Goal: Navigation & Orientation: Find specific page/section

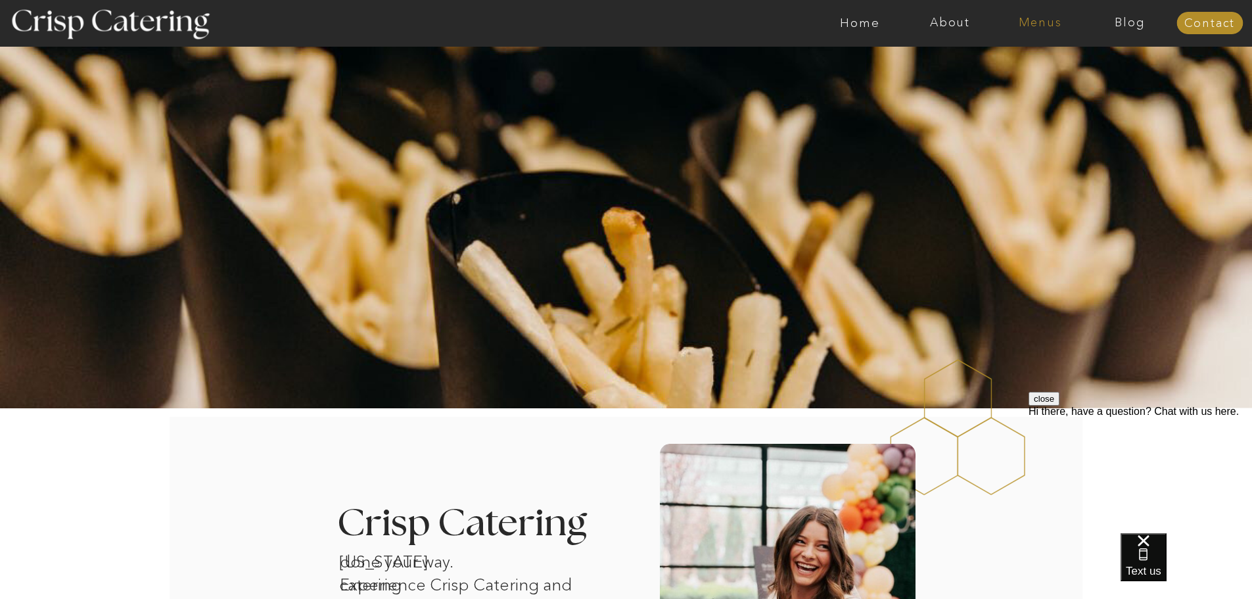
click at [1049, 24] on nav "Menus" at bounding box center [1040, 22] width 90 height 13
click at [1001, 74] on nav "Winter (Sep-Feb)" at bounding box center [1039, 77] width 108 height 12
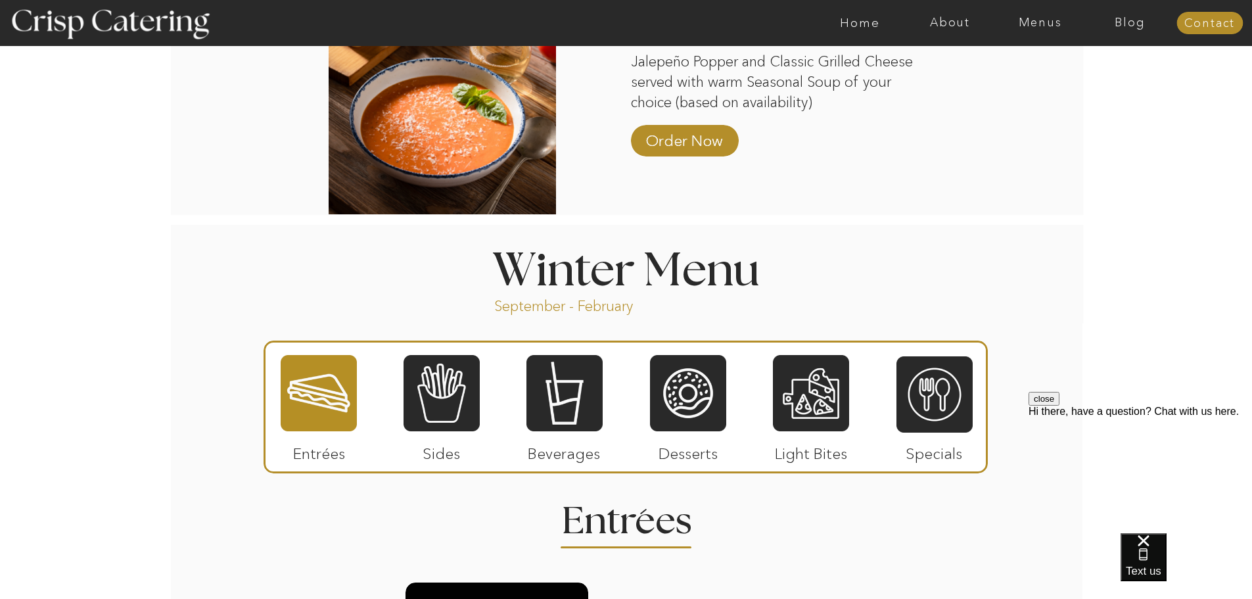
scroll to position [1315, 0]
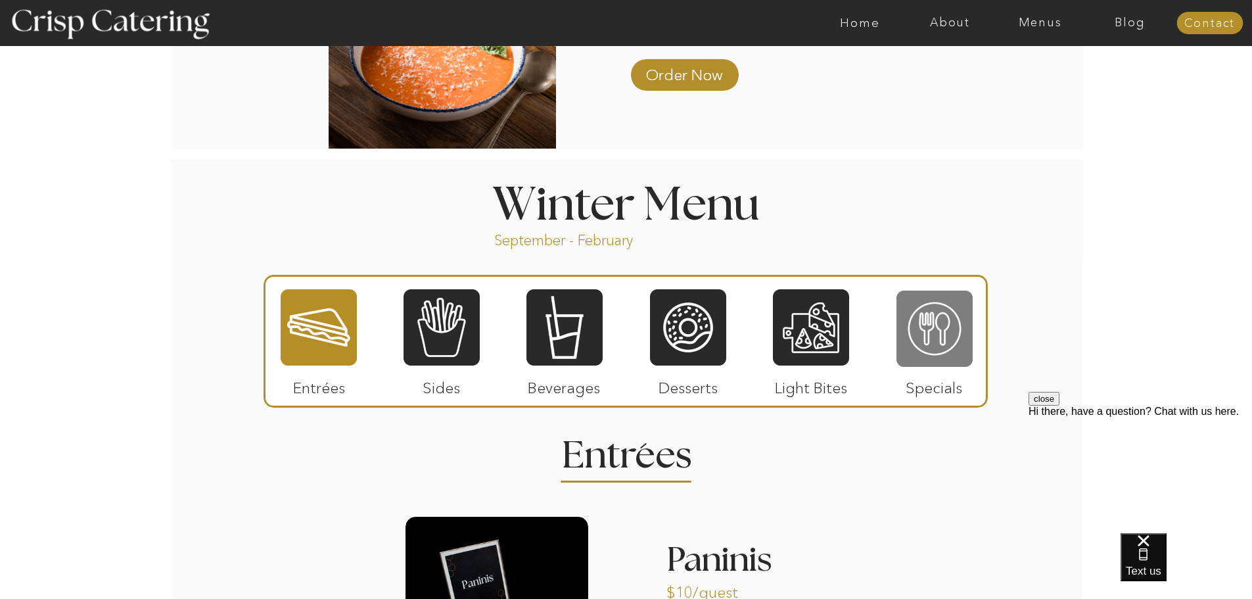
click at [928, 334] on div at bounding box center [935, 328] width 76 height 79
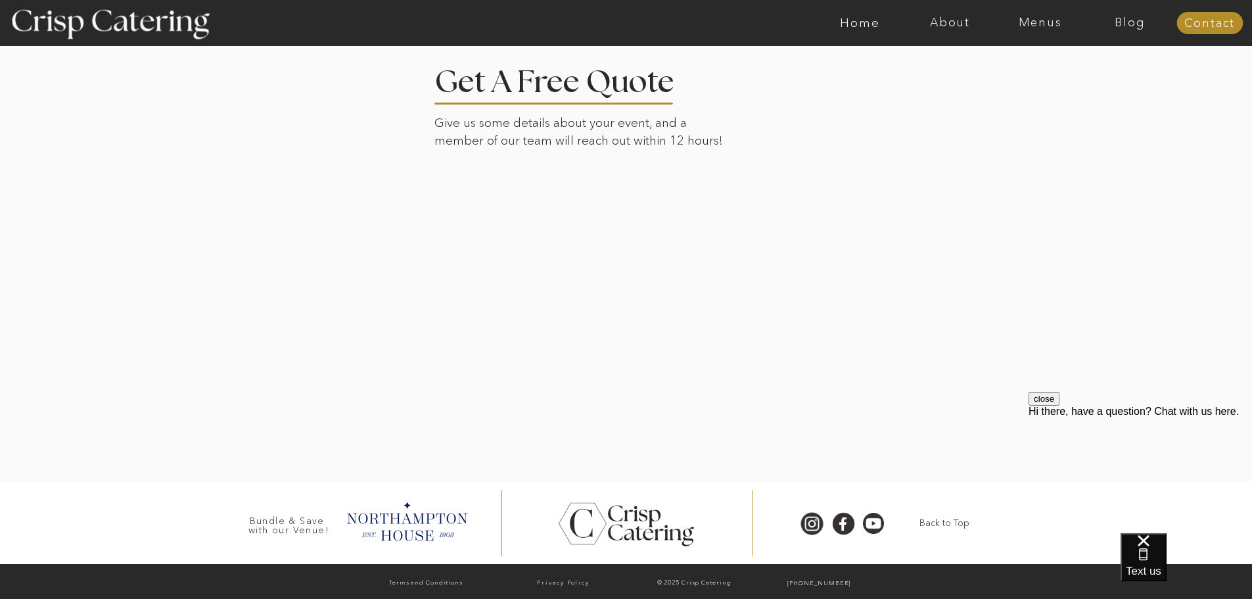
scroll to position [2769, 0]
